Goal: Task Accomplishment & Management: Use online tool/utility

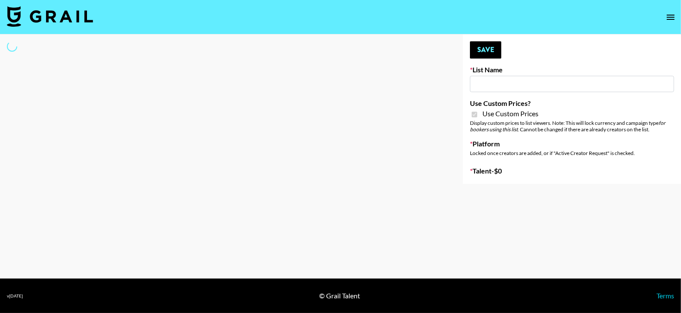
type input "ssssfdd"
checkbox input "true"
select select "Brand"
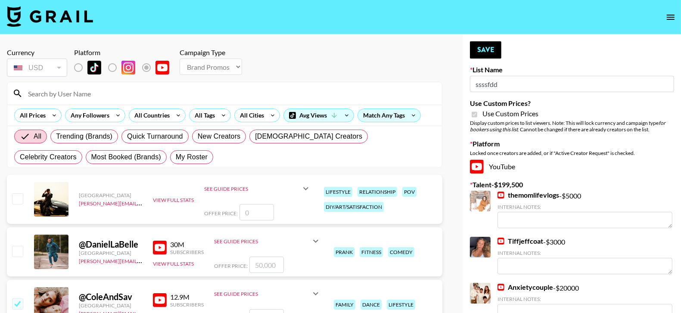
click at [474, 82] on input "ssssfdd" at bounding box center [572, 84] width 204 height 16
click at [475, 82] on input "ssssfdd" at bounding box center [572, 84] width 204 height 16
click at [283, 99] on input at bounding box center [230, 94] width 414 height 14
click at [117, 90] on input "creator" at bounding box center [230, 94] width 414 height 14
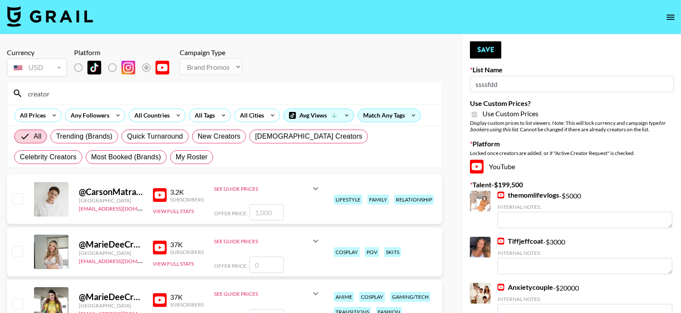
type input "creator"
click at [22, 195] on input "checkbox" at bounding box center [17, 198] width 10 height 10
checkbox input "true"
type input "1000"
click at [493, 49] on button "Save" at bounding box center [485, 49] width 31 height 17
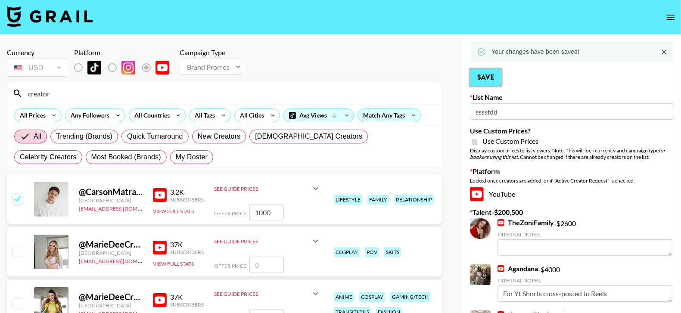
click at [489, 79] on button "Save" at bounding box center [485, 77] width 31 height 17
